Goal: Task Accomplishment & Management: Use online tool/utility

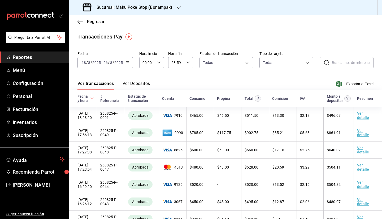
click at [173, 10] on div "Sucursal: Maku Poke Stop (Bonampak)" at bounding box center [128, 7] width 110 height 15
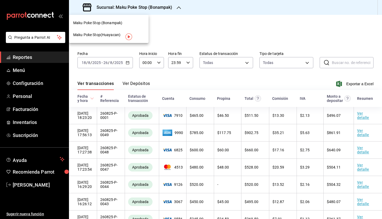
click at [112, 36] on span "Maku Poke Stop(Huayacan)" at bounding box center [96, 35] width 47 height 6
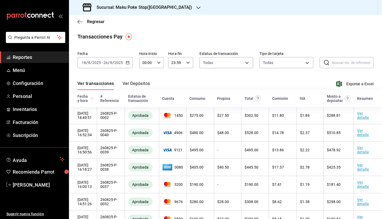
drag, startPoint x: 135, startPoint y: 58, endPoint x: 130, endPoint y: 63, distance: 6.6
click at [130, 63] on div "[DATE] [DATE] - [DATE] [DATE]" at bounding box center [105, 62] width 55 height 11
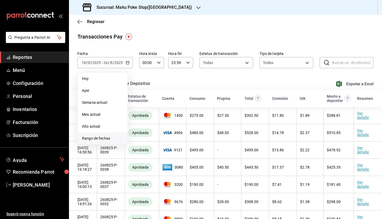
click at [112, 140] on span "Rango de fechas" at bounding box center [102, 139] width 41 height 6
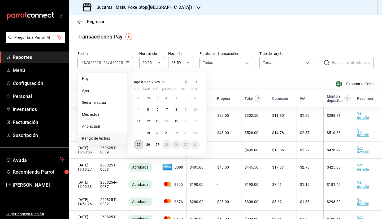
click at [136, 147] on button "25" at bounding box center [138, 145] width 9 height 10
click at [147, 146] on abbr "26" at bounding box center [147, 145] width 3 height 4
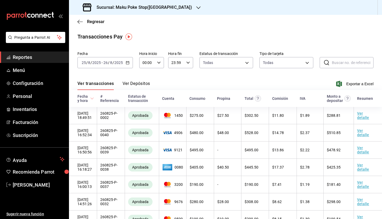
click at [352, 80] on div "Ver transacciones Ver Depósitos Exportar a Excel" at bounding box center [226, 82] width 296 height 15
click at [352, 83] on span "Exportar a Excel" at bounding box center [355, 84] width 36 height 6
